Goal: Transaction & Acquisition: Purchase product/service

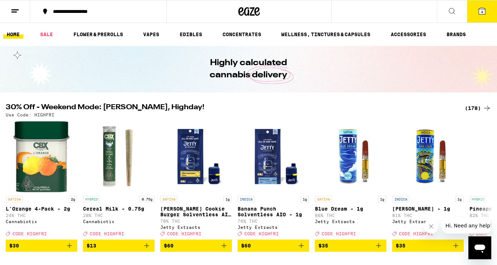
click at [475, 108] on div "(178)" at bounding box center [477, 108] width 26 height 9
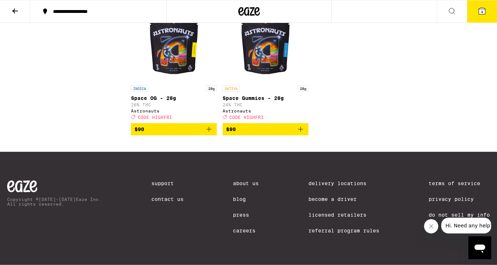
scroll to position [6229, 0]
